Goal: Task Accomplishment & Management: Manage account settings

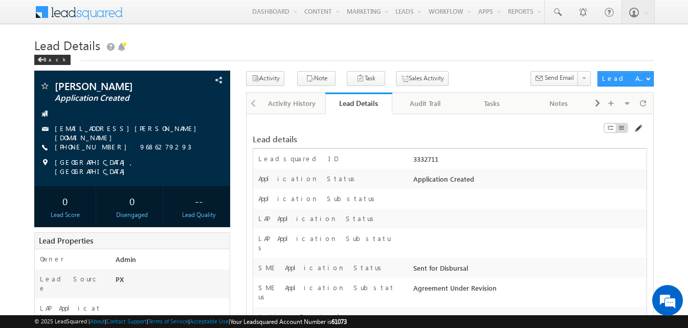
click at [637, 131] on span at bounding box center [638, 128] width 8 height 8
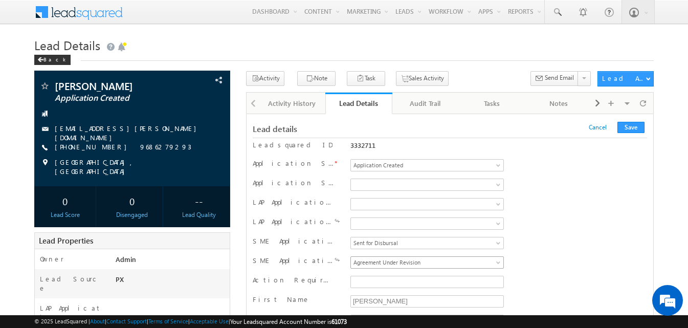
click at [408, 267] on span "Agreement Under Revision" at bounding box center [425, 262] width 149 height 9
click at [626, 127] on button "Save" at bounding box center [631, 127] width 27 height 11
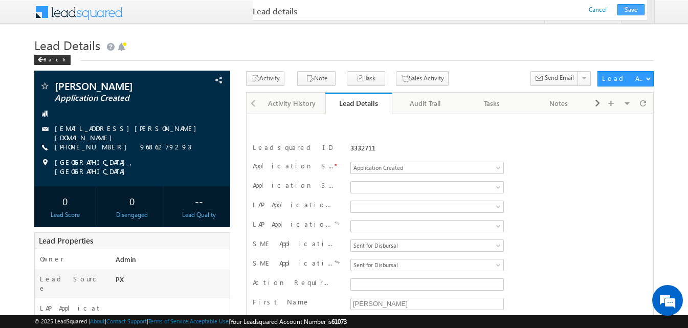
scroll to position [170, 0]
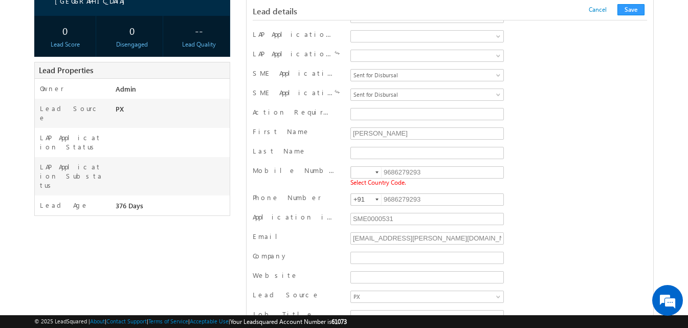
click at [376, 173] on div at bounding box center [377, 172] width 3 height 2
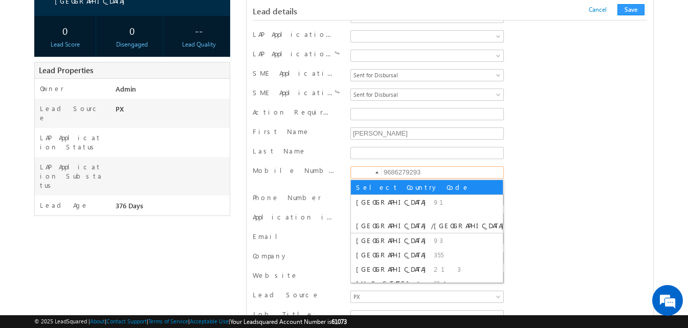
click at [578, 210] on div "Phone Number +91-9686279293 9686279293 +91" at bounding box center [450, 200] width 394 height 19
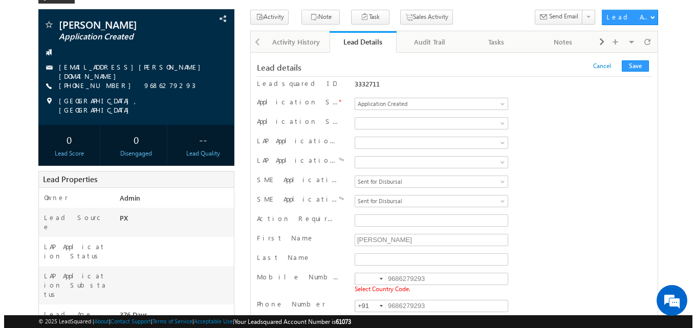
scroll to position [17, 0]
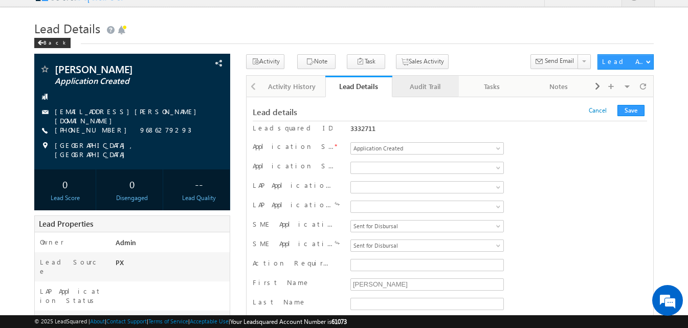
click at [420, 91] on div "Audit Trail" at bounding box center [425, 86] width 49 height 12
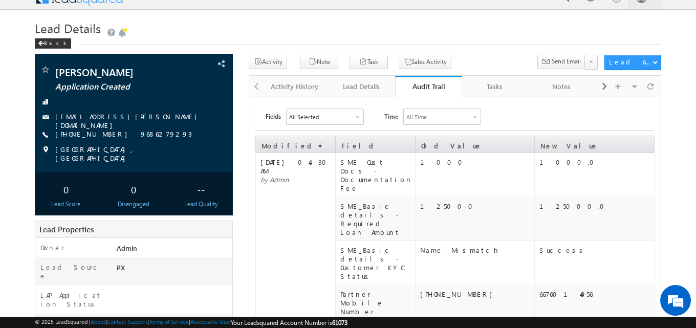
click at [363, 87] on div "Lead Details" at bounding box center [361, 86] width 49 height 12
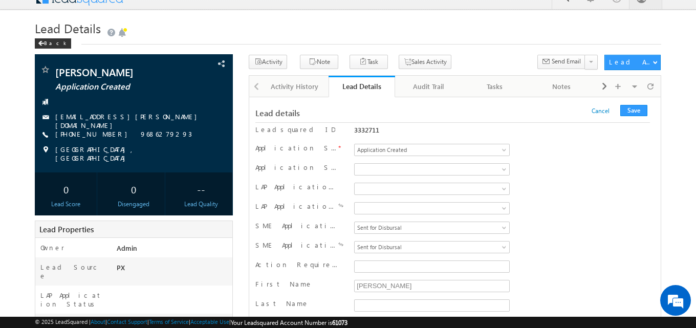
click at [355, 129] on div "3332711" at bounding box center [431, 129] width 155 height 9
copy div "3332711"
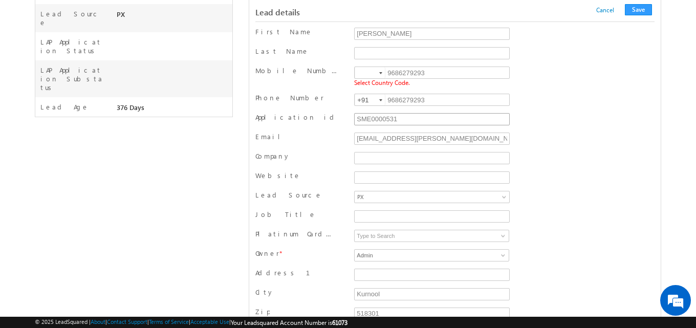
scroll to position [273, 0]
click at [381, 115] on input "SME0000531" at bounding box center [432, 117] width 156 height 12
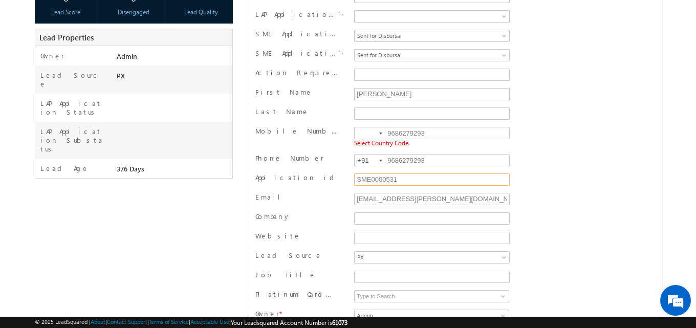
scroll to position [68, 0]
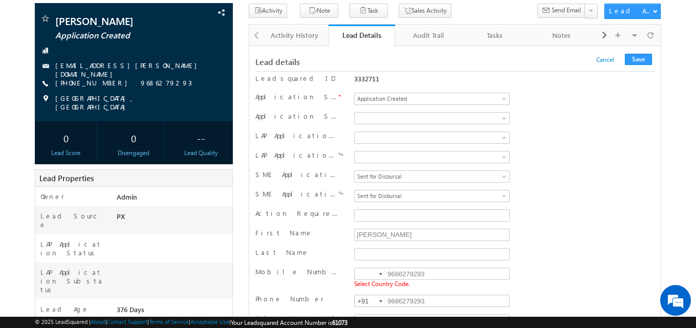
click at [372, 74] on div "Leadsquared ID 3332711" at bounding box center [454, 81] width 399 height 18
copy div "3332711"
click at [380, 275] on div at bounding box center [380, 274] width 3 height 2
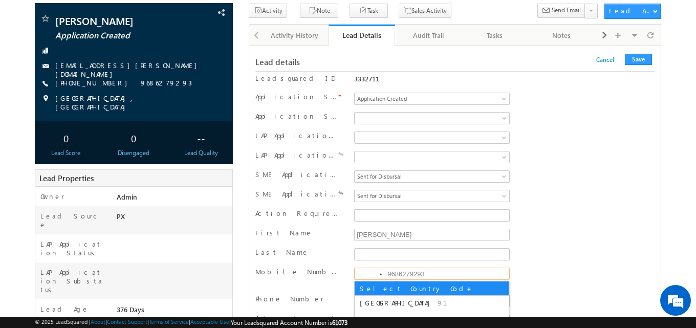
click at [556, 209] on div "Action Required" at bounding box center [454, 216] width 399 height 19
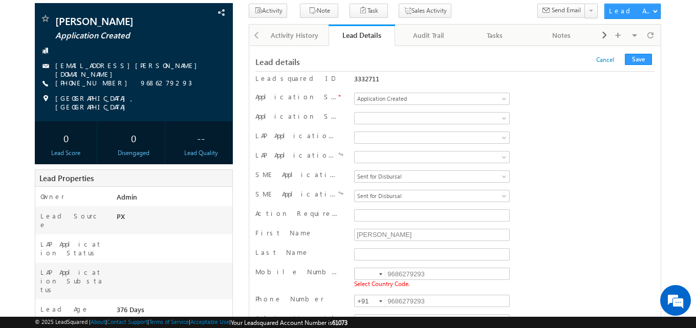
scroll to position [119, 0]
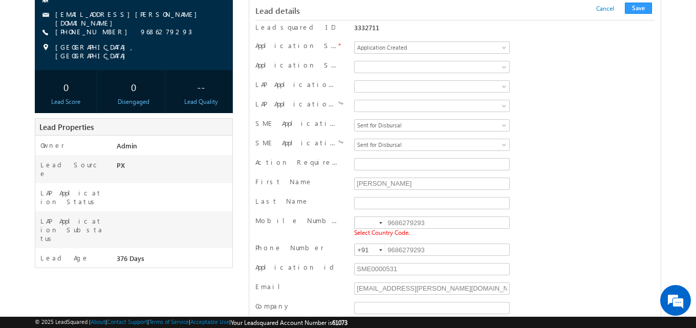
click at [382, 224] on div at bounding box center [380, 223] width 3 height 2
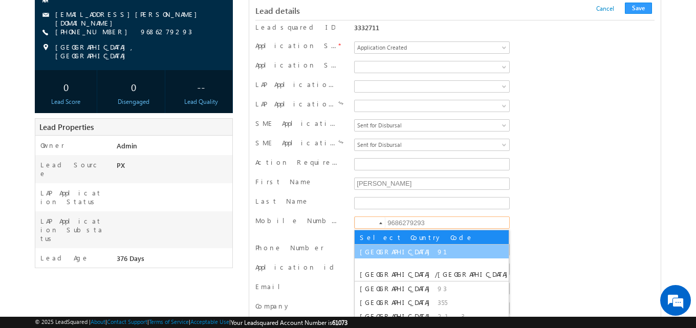
click at [437, 250] on span "91" at bounding box center [448, 251] width 22 height 9
type input "+91"
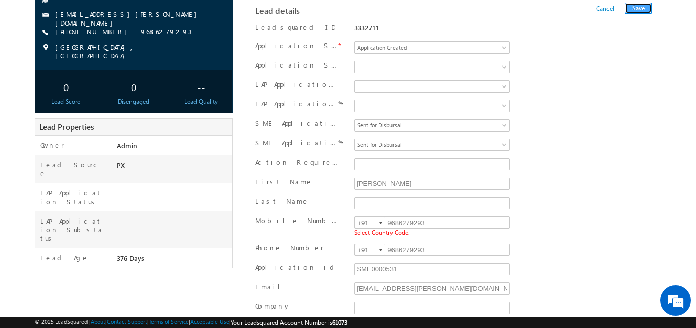
click at [636, 11] on button "Save" at bounding box center [638, 8] width 27 height 11
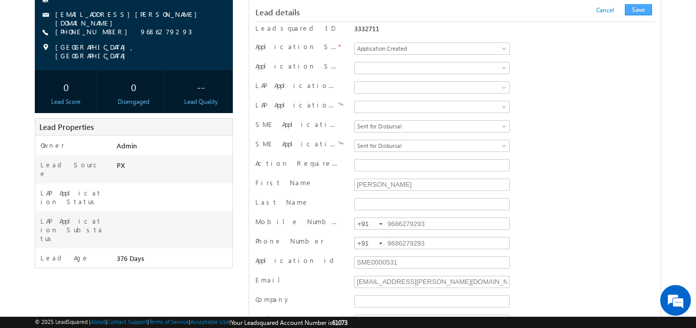
scroll to position [1028, 0]
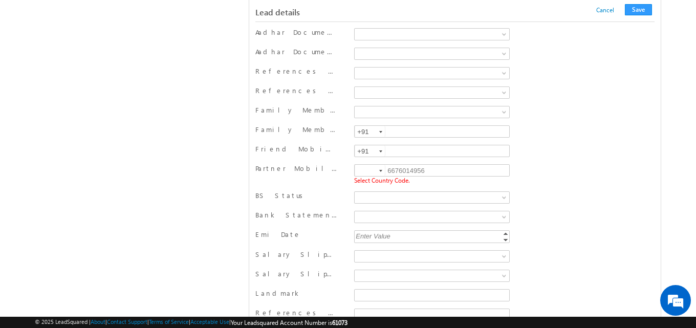
click at [380, 172] on div at bounding box center [380, 171] width 3 height 2
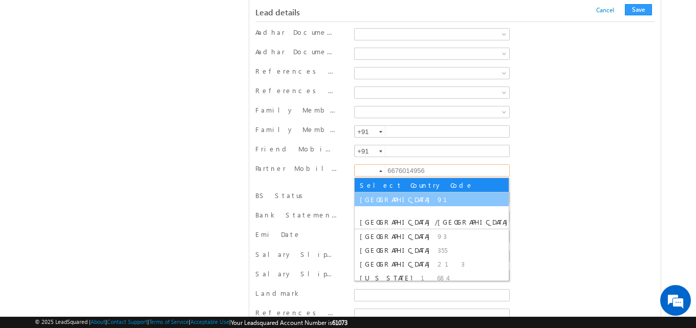
click at [375, 202] on li "India 91" at bounding box center [432, 199] width 154 height 14
type input "+91"
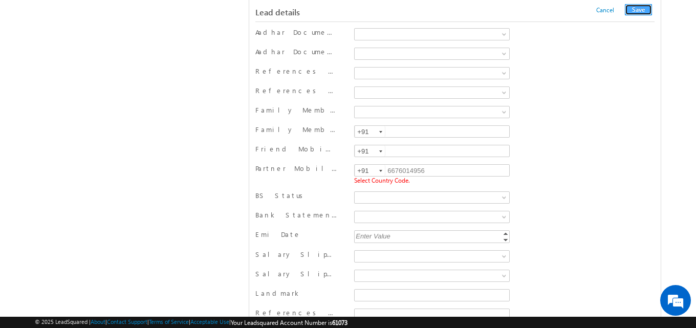
click at [633, 9] on button "Save" at bounding box center [638, 9] width 27 height 11
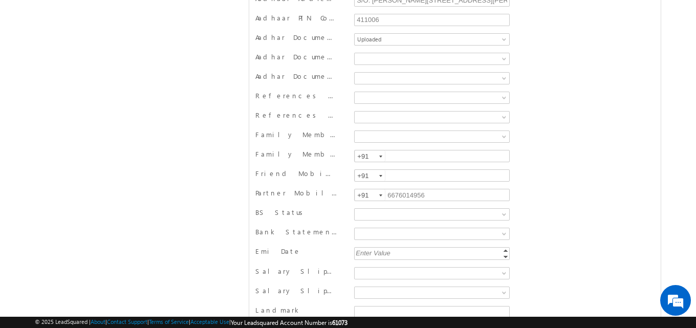
scroll to position [0, 0]
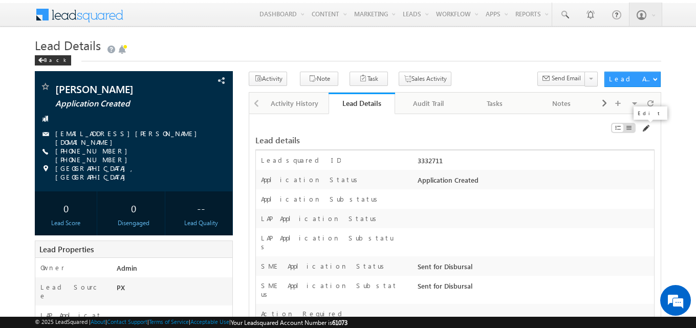
click at [643, 128] on span at bounding box center [645, 128] width 8 height 8
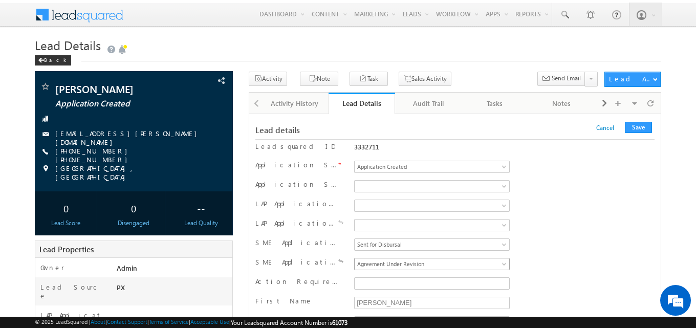
click at [419, 269] on span "Agreement Under Revision" at bounding box center [430, 263] width 150 height 9
click at [644, 130] on button "Save" at bounding box center [638, 127] width 27 height 11
click at [430, 103] on div "Audit Trail" at bounding box center [427, 103] width 49 height 12
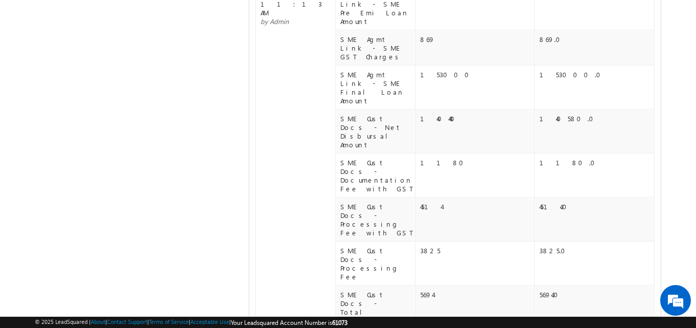
scroll to position [1039, 0]
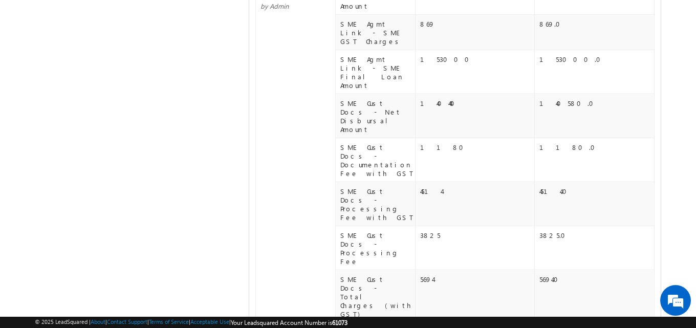
drag, startPoint x: 421, startPoint y: 211, endPoint x: 459, endPoint y: 211, distance: 38.9
copy div "6676014956"
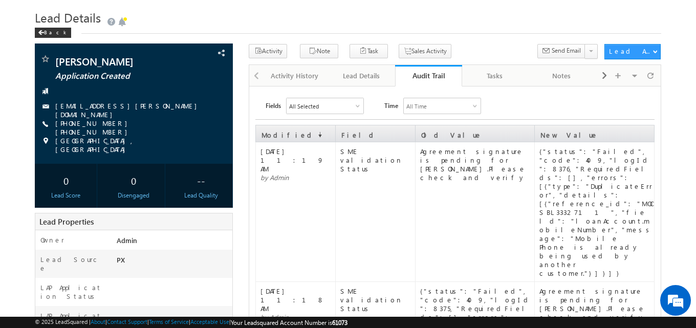
scroll to position [0, 0]
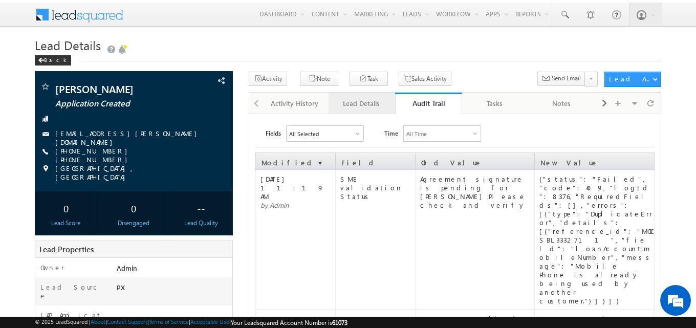
drag, startPoint x: 371, startPoint y: 104, endPoint x: 371, endPoint y: 115, distance: 10.2
click at [371, 104] on div "Lead Details" at bounding box center [361, 103] width 49 height 12
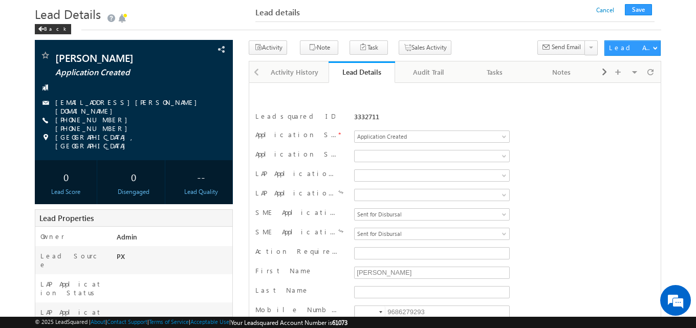
scroll to position [153, 0]
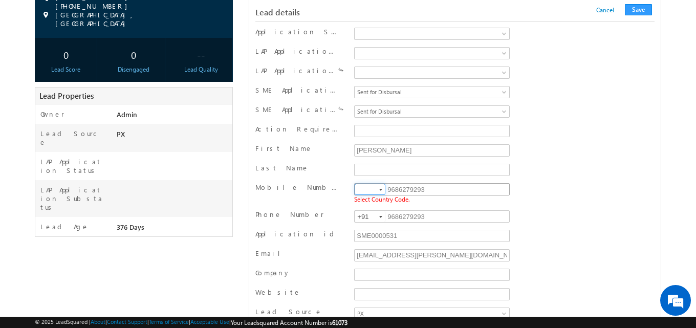
click at [410, 190] on input "9686279293" at bounding box center [432, 189] width 156 height 12
paste input "6676014956"
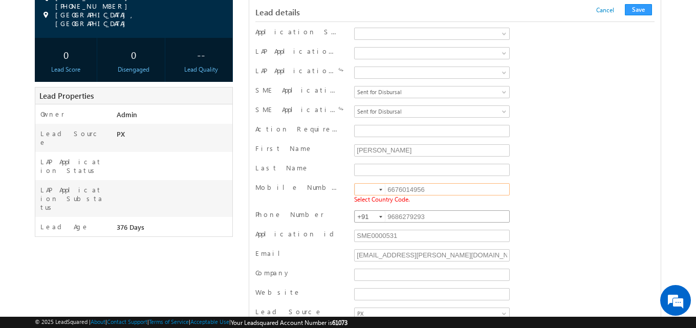
type input "6676014956"
click at [409, 214] on input "9686279293" at bounding box center [432, 216] width 156 height 12
paste input "6676014956"
type input "6676014956"
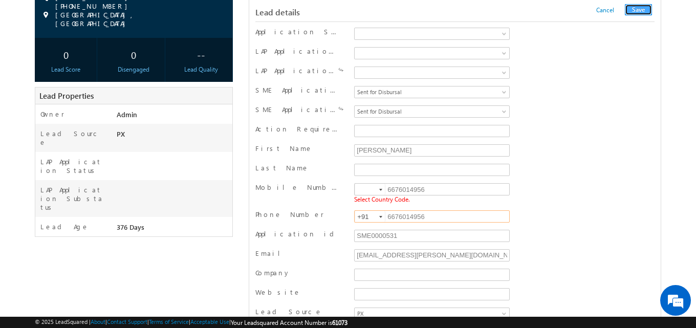
click at [637, 11] on button "Save" at bounding box center [638, 9] width 27 height 11
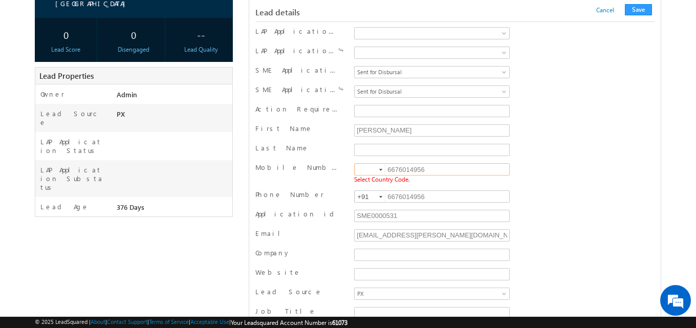
click at [381, 169] on div at bounding box center [380, 170] width 3 height 2
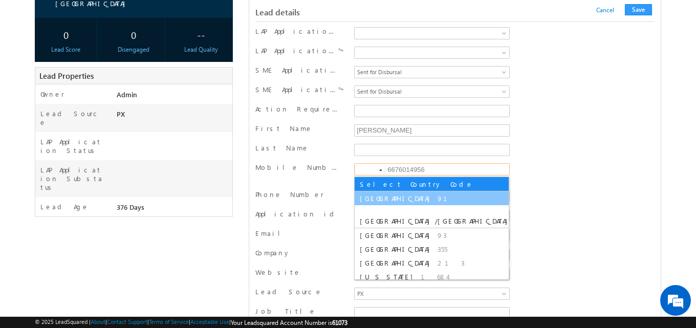
click at [375, 203] on li "India 91" at bounding box center [432, 198] width 154 height 14
type input "+91"
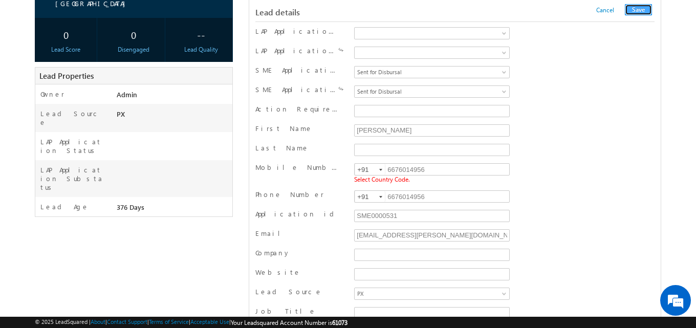
click at [636, 10] on button "Save" at bounding box center [638, 9] width 27 height 11
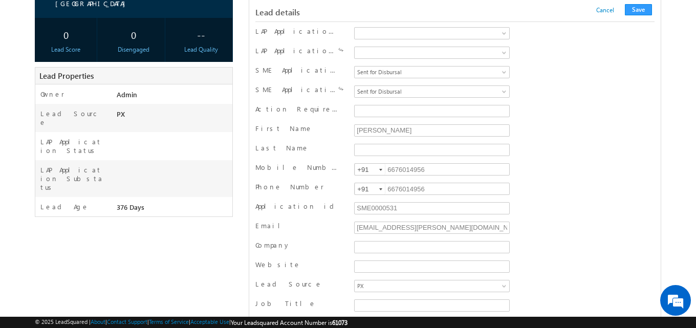
scroll to position [1029, 0]
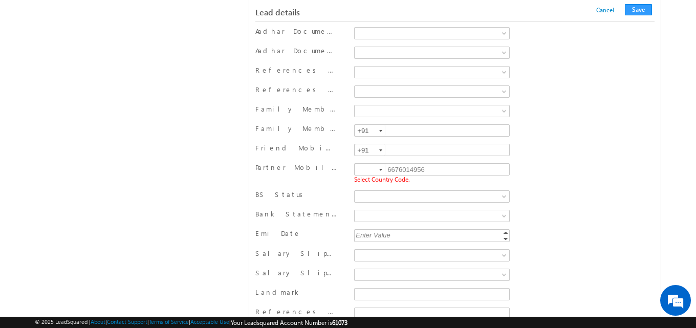
click at [382, 171] on div at bounding box center [380, 170] width 3 height 2
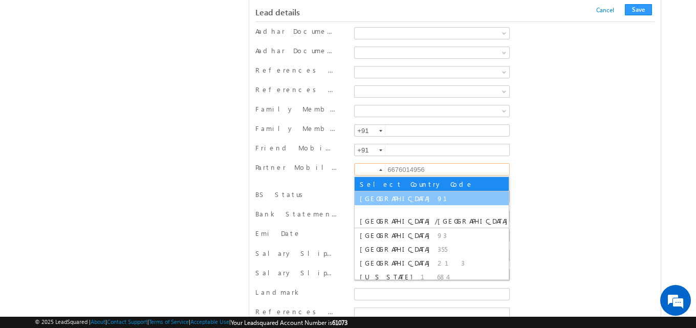
click at [384, 204] on li "India 91" at bounding box center [432, 198] width 154 height 14
type input "+91"
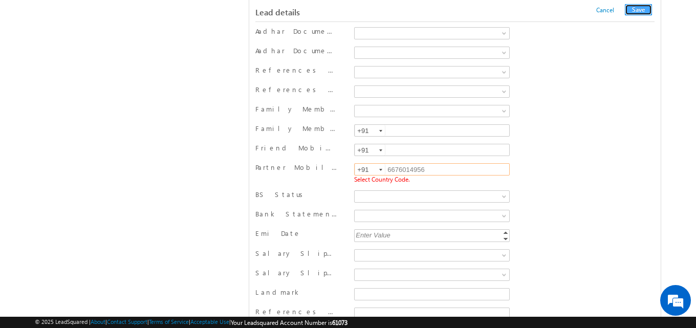
click at [639, 7] on button "Save" at bounding box center [638, 9] width 27 height 11
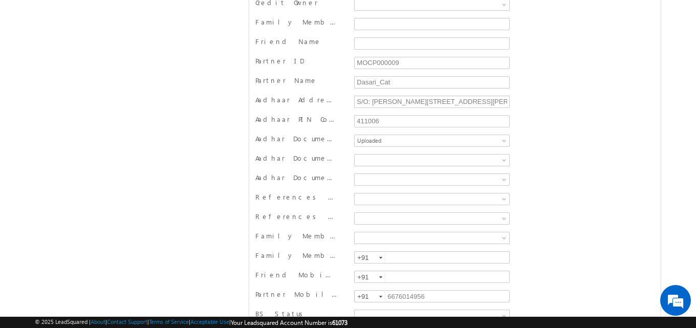
scroll to position [0, 0]
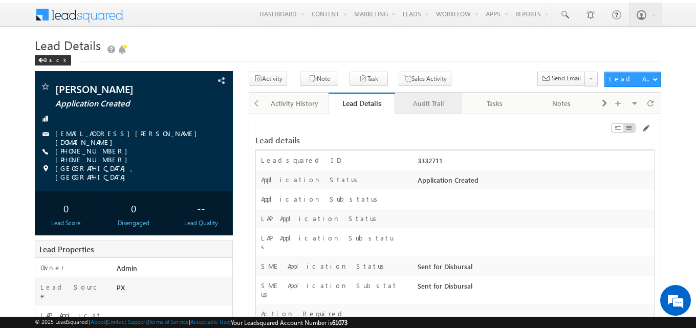
click at [422, 104] on div "Audit Trail" at bounding box center [427, 103] width 49 height 12
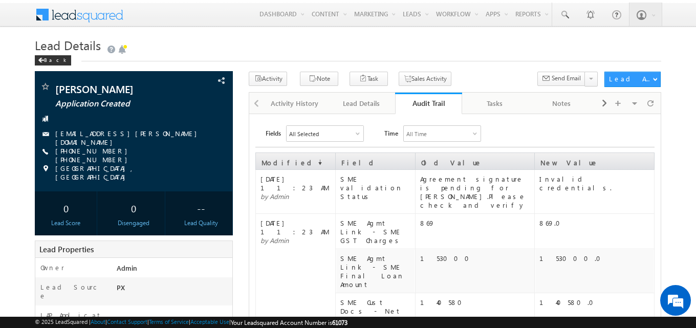
click at [497, 61] on div "Back" at bounding box center [348, 58] width 626 height 7
drag, startPoint x: 537, startPoint y: 181, endPoint x: 591, endPoint y: 183, distance: 54.3
click at [591, 183] on td "Invalid credentials." at bounding box center [595, 192] width 120 height 44
click at [601, 192] on td "Invalid credentials." at bounding box center [595, 192] width 120 height 44
drag, startPoint x: 540, startPoint y: 181, endPoint x: 597, endPoint y: 188, distance: 57.7
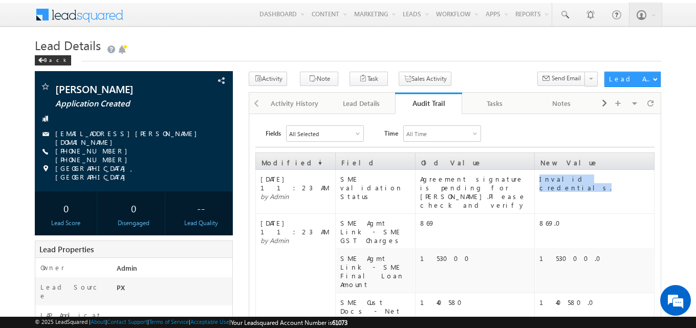
click at [597, 188] on td "Invalid credentials." at bounding box center [595, 192] width 120 height 44
copy div "Invalid credentials."
click at [513, 293] on td "140580" at bounding box center [475, 315] width 120 height 44
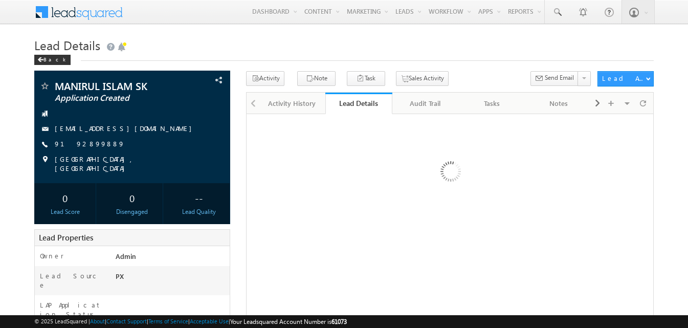
click at [425, 113] on link "Audit Trail" at bounding box center [425, 103] width 67 height 21
